Goal: Use online tool/utility: Utilize a website feature to perform a specific function

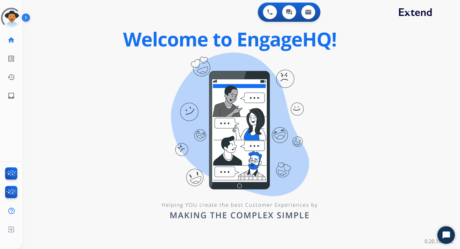
click at [232, 21] on div "0 Voice Interactions 0 Chat Interactions 0 Email Interactions" at bounding box center [237, 13] width 415 height 20
click at [244, 24] on div "swap_horiz Break voice bridge close_fullscreen Connect 3-Way Call merge_type Se…" at bounding box center [233, 38] width 423 height 31
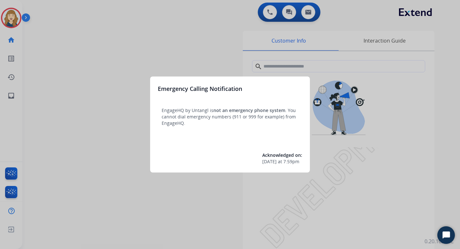
click at [211, 36] on div at bounding box center [230, 124] width 460 height 249
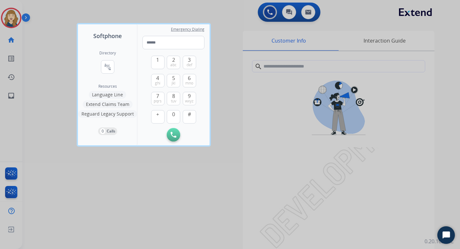
click at [60, 118] on div at bounding box center [230, 124] width 460 height 249
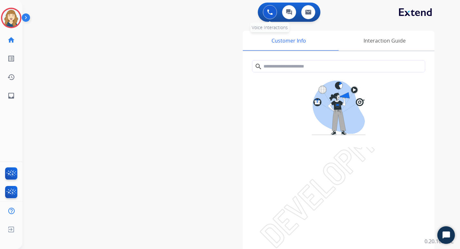
click at [271, 8] on button at bounding box center [270, 12] width 14 height 14
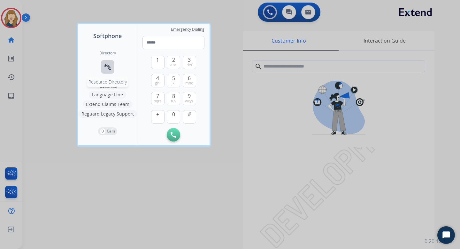
click at [109, 66] on mat-icon "connect_without_contact" at bounding box center [108, 67] width 8 height 8
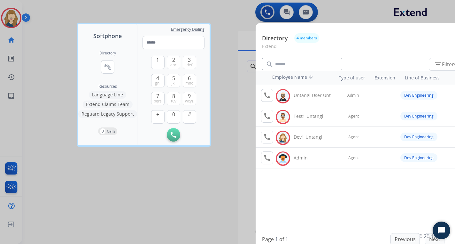
click at [238, 59] on div at bounding box center [227, 122] width 455 height 244
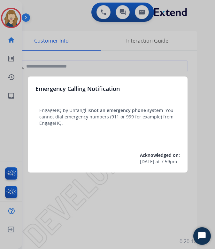
click at [195, 153] on div at bounding box center [107, 124] width 215 height 249
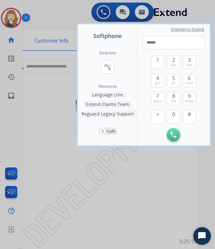
click at [188, 166] on div at bounding box center [107, 124] width 215 height 249
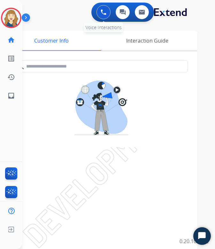
click at [103, 10] on img at bounding box center [104, 12] width 6 height 6
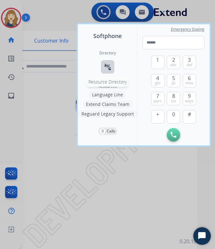
click at [105, 64] on mat-icon "connect_without_contact" at bounding box center [108, 67] width 8 height 8
